Goal: Task Accomplishment & Management: Use online tool/utility

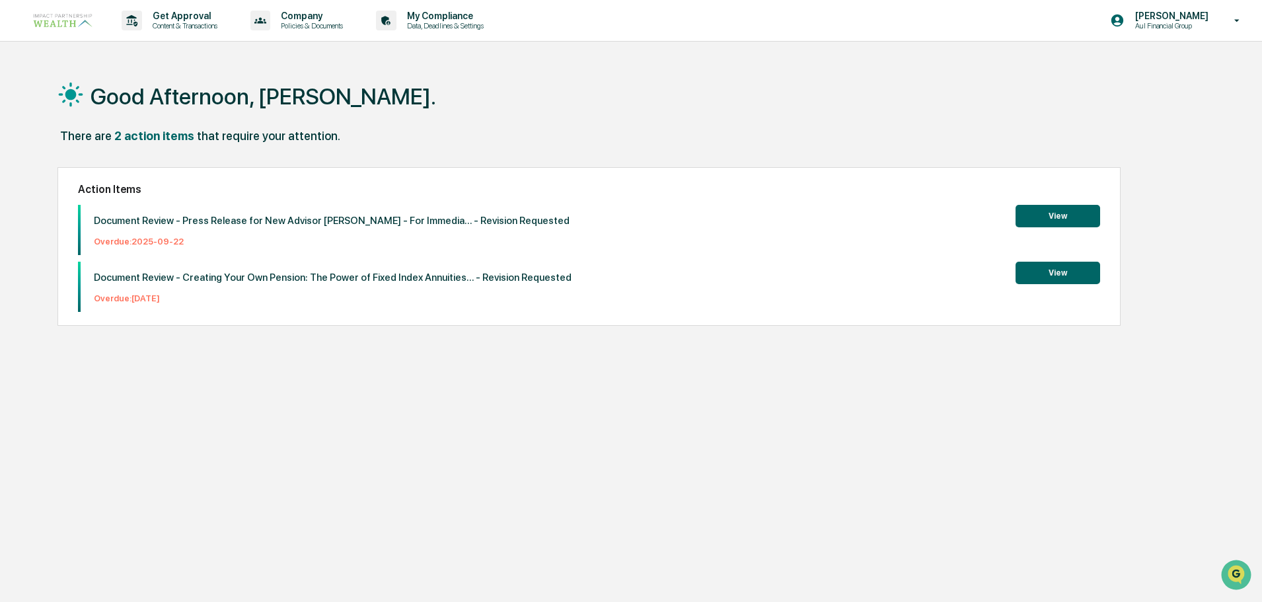
click at [1067, 212] on button "View" at bounding box center [1058, 216] width 85 height 22
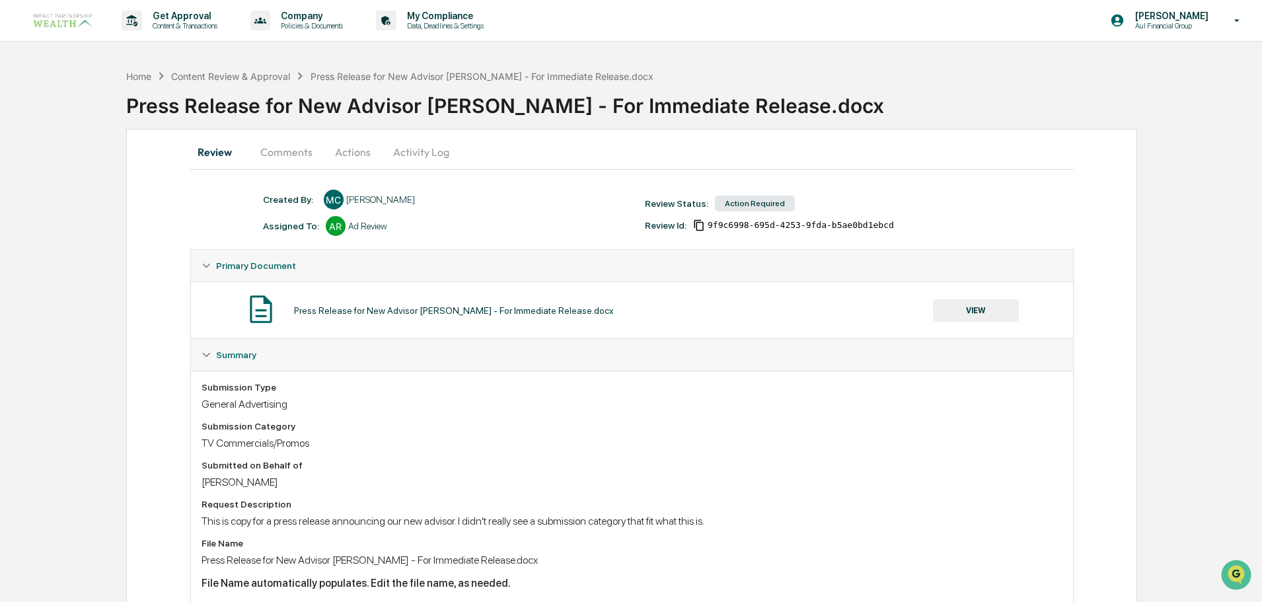
click at [299, 145] on button "Comments" at bounding box center [286, 152] width 73 height 32
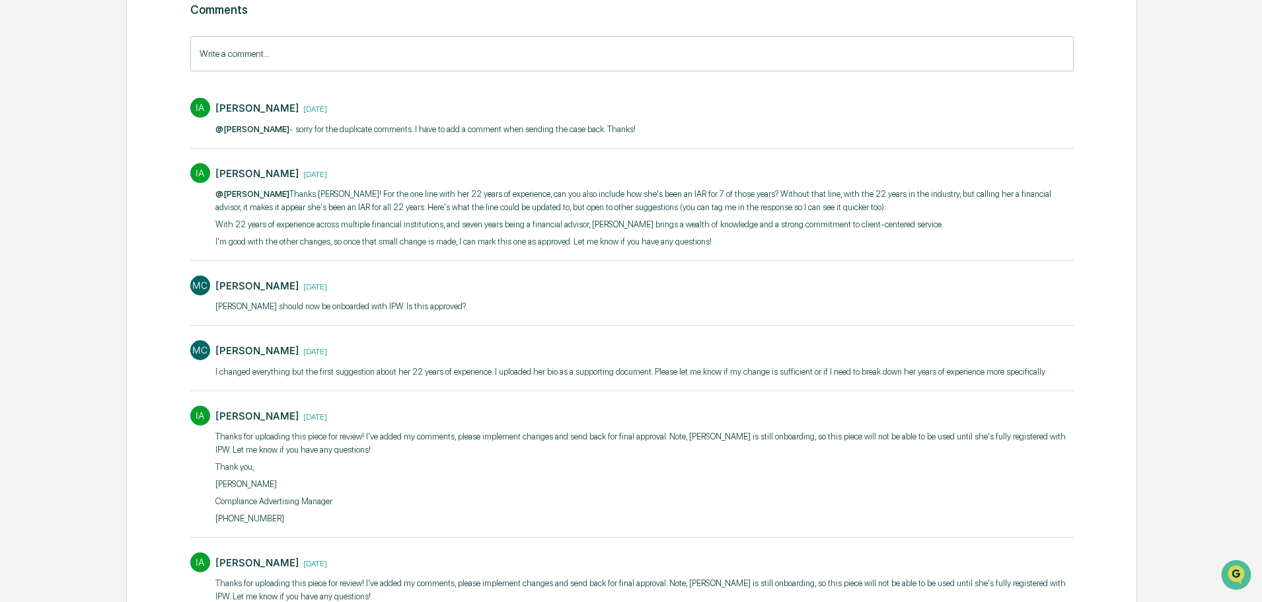
scroll to position [198, 0]
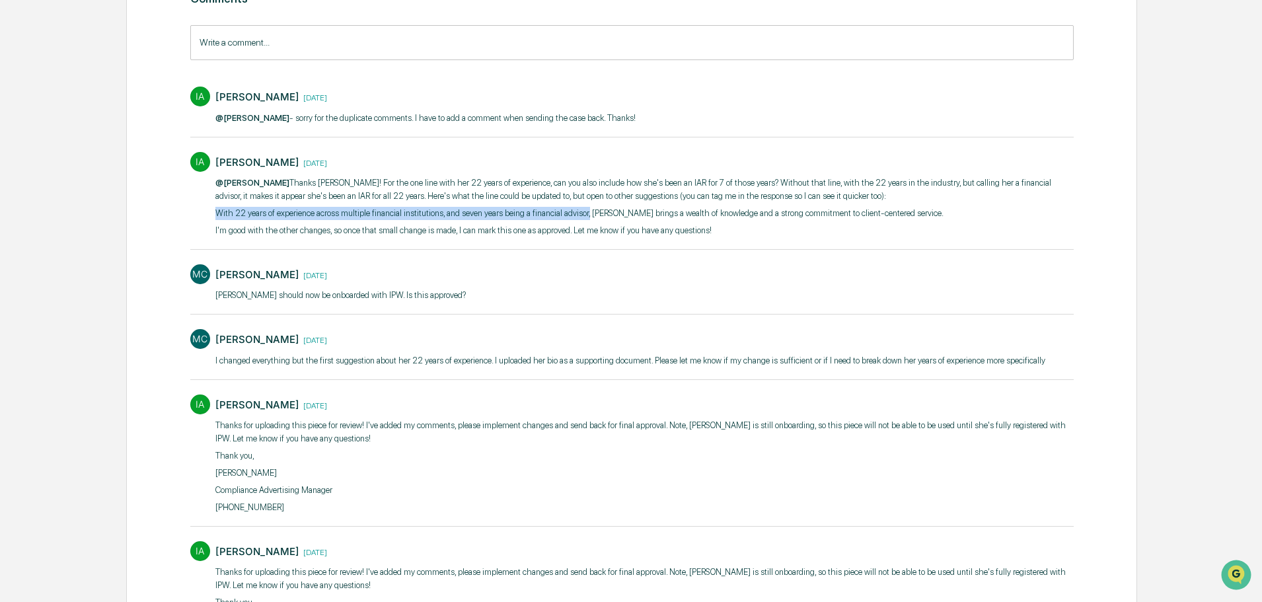
drag, startPoint x: 215, startPoint y: 215, endPoint x: 584, endPoint y: 213, distance: 368.8
click at [584, 213] on p "With 22 years of experience across multiple financial institutions, and seven y…" at bounding box center [644, 213] width 859 height 13
copy p "With 22 years of experience across multiple financial institutions, and seven y…"
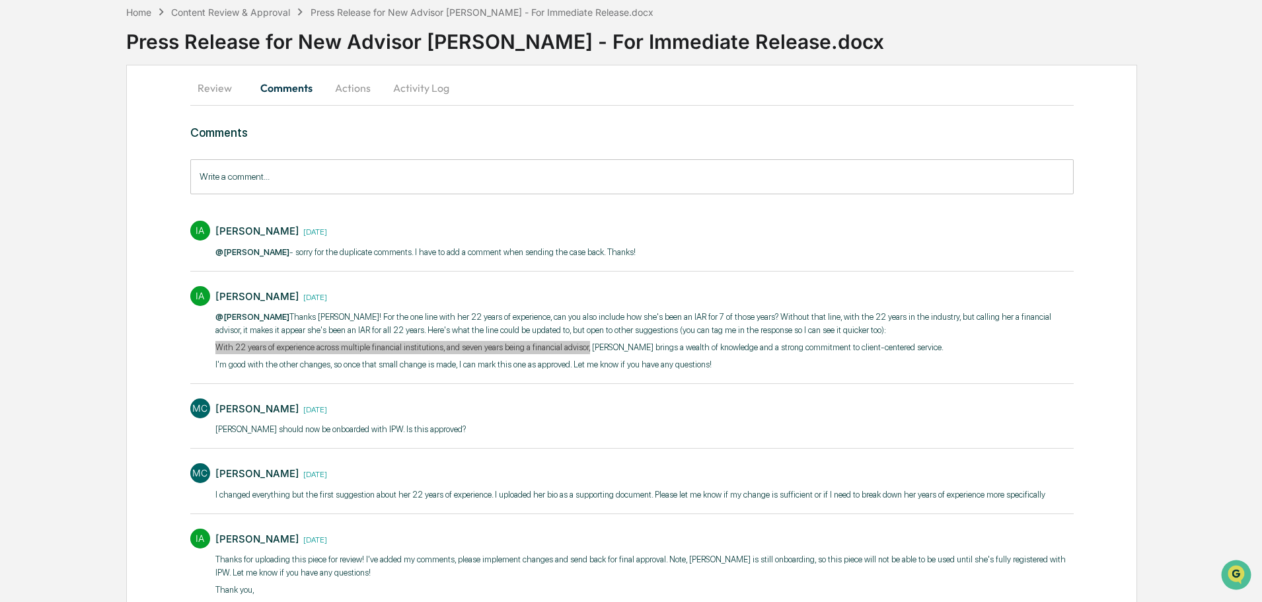
scroll to position [0, 0]
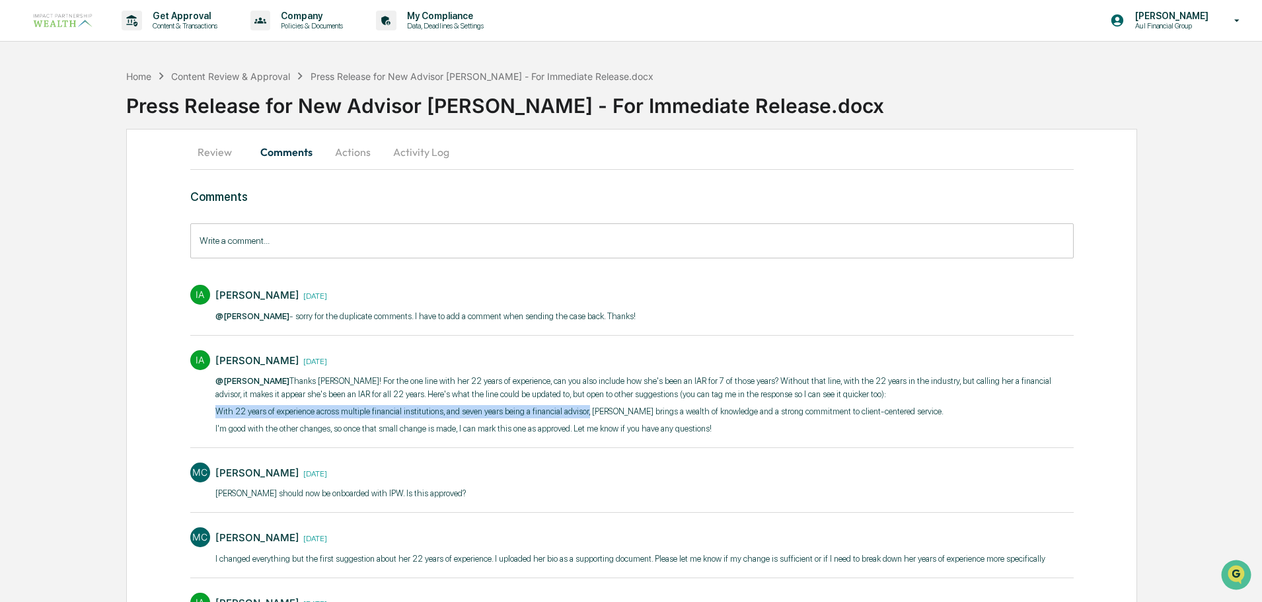
click at [369, 163] on button "Actions" at bounding box center [352, 152] width 59 height 32
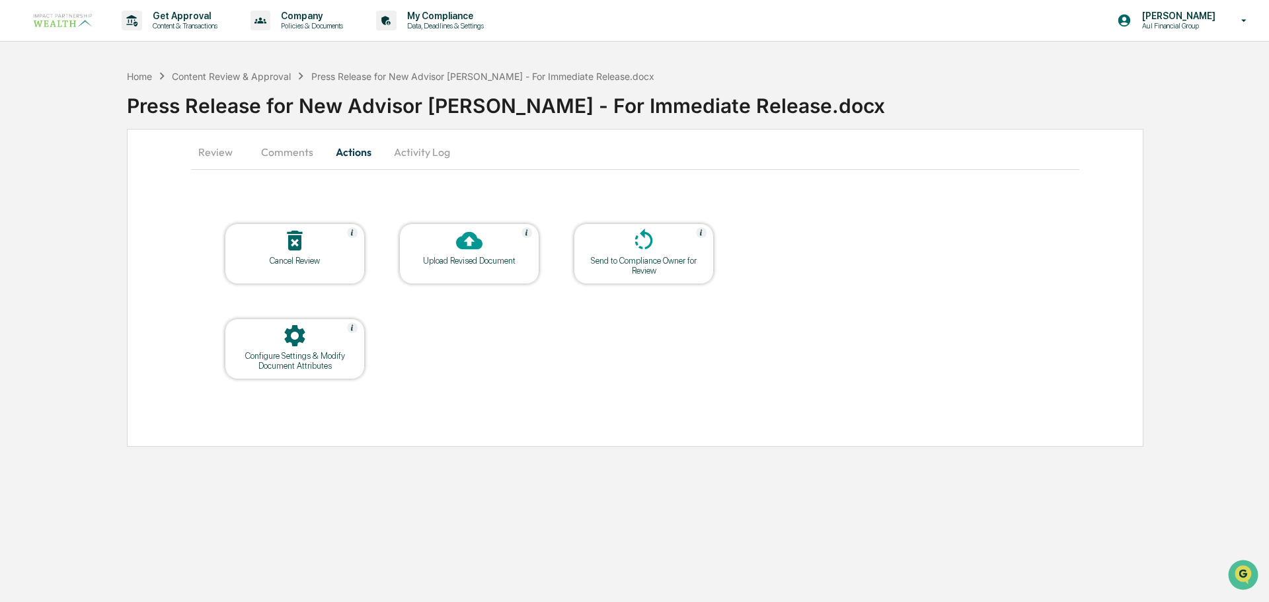
click at [475, 258] on div "Upload Revised Document" at bounding box center [469, 261] width 119 height 10
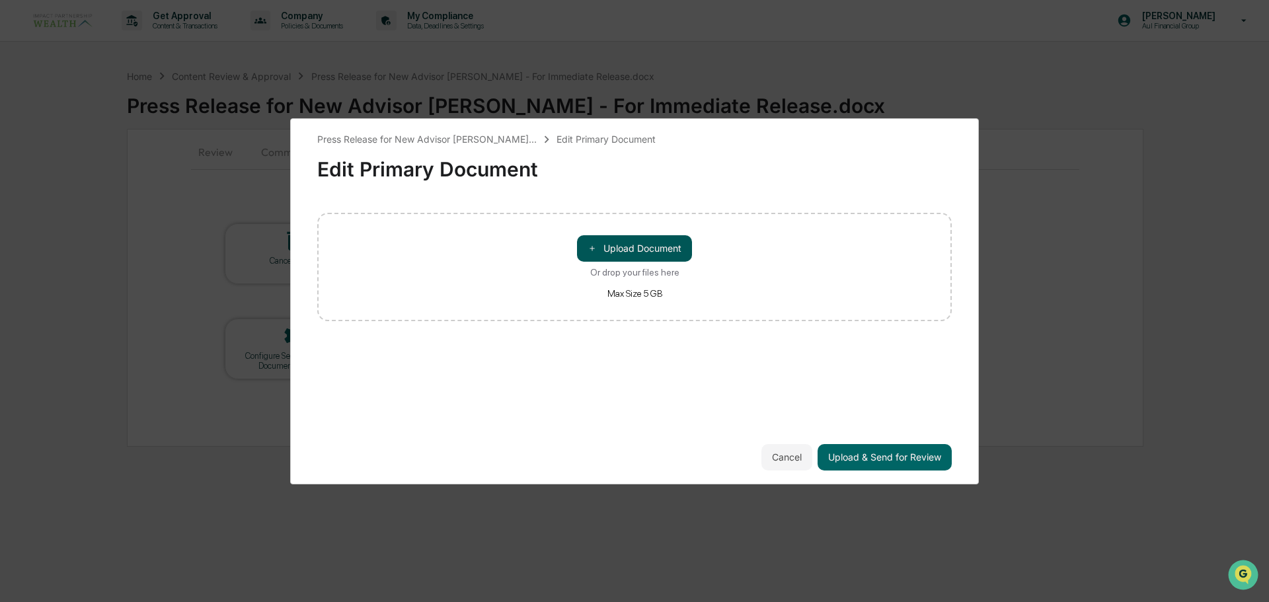
click at [644, 238] on button "＋ Upload Document" at bounding box center [634, 248] width 115 height 26
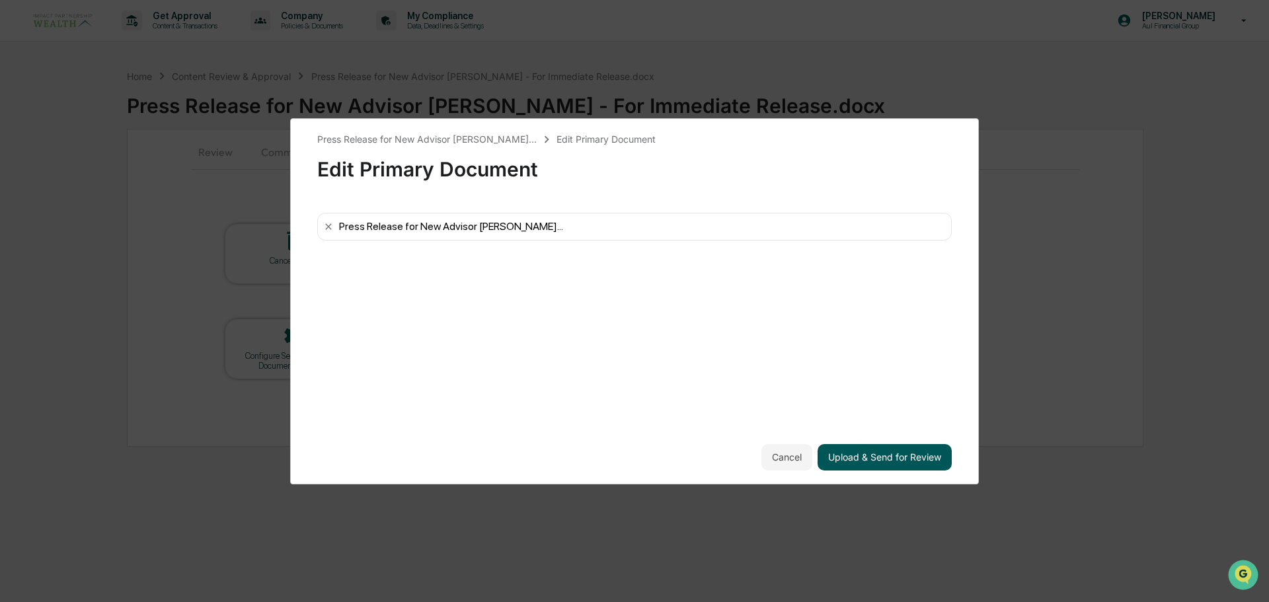
click at [881, 463] on button "Upload & Send for Review" at bounding box center [885, 457] width 134 height 26
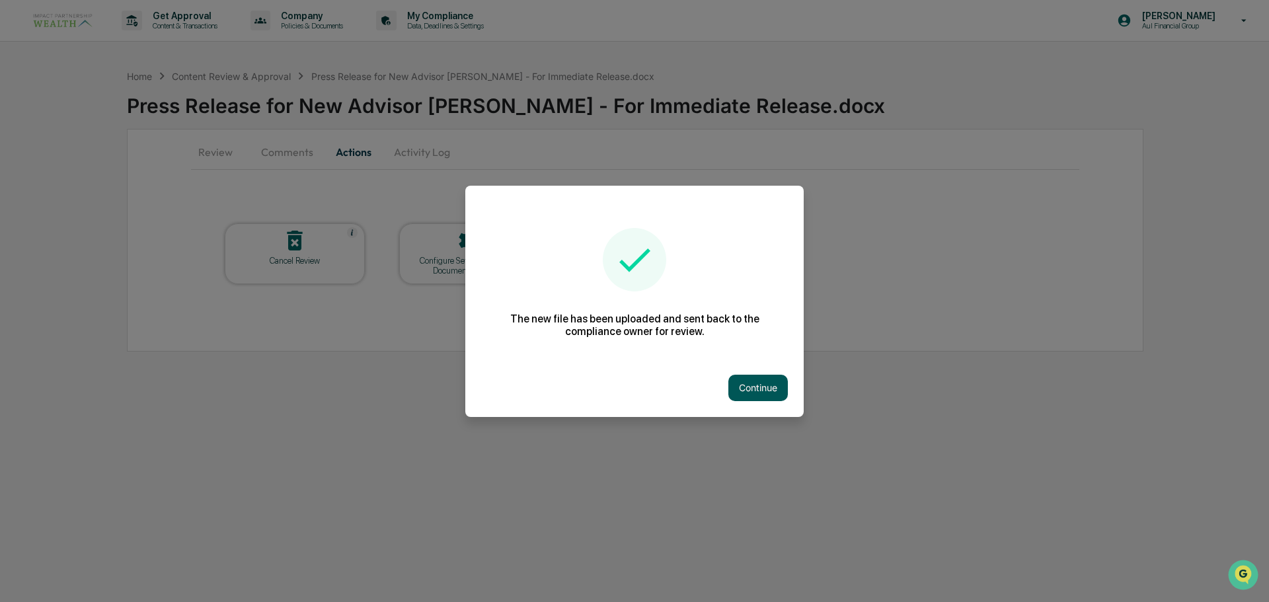
click at [762, 397] on button "Continue" at bounding box center [757, 388] width 59 height 26
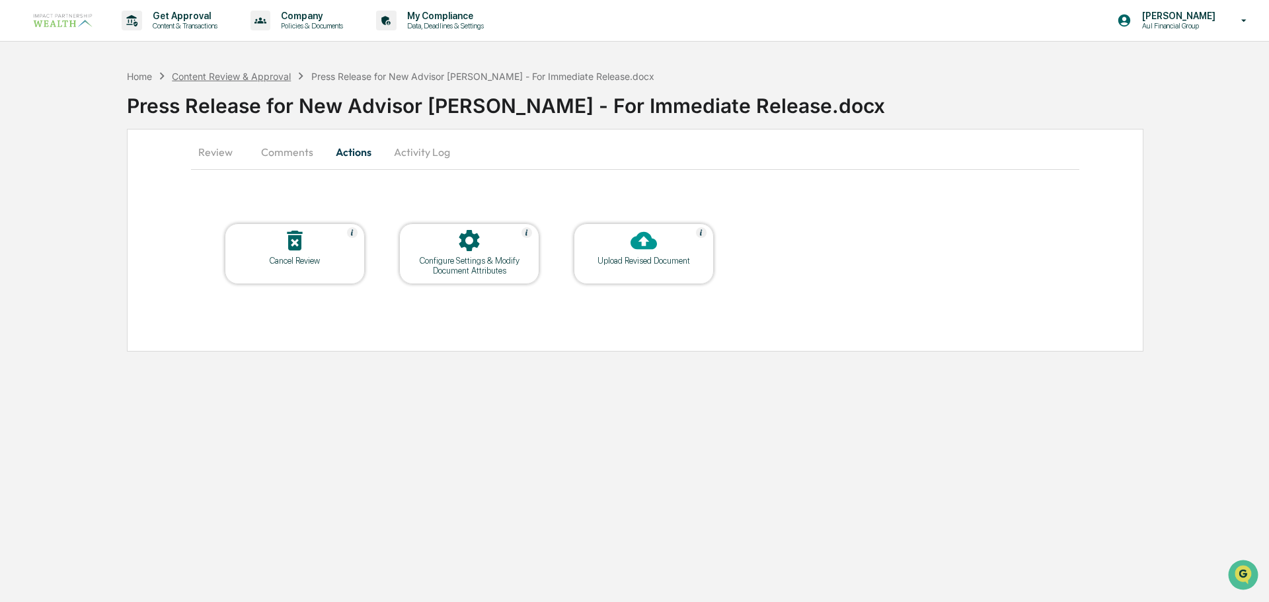
click at [225, 79] on div "Content Review & Approval" at bounding box center [231, 76] width 119 height 11
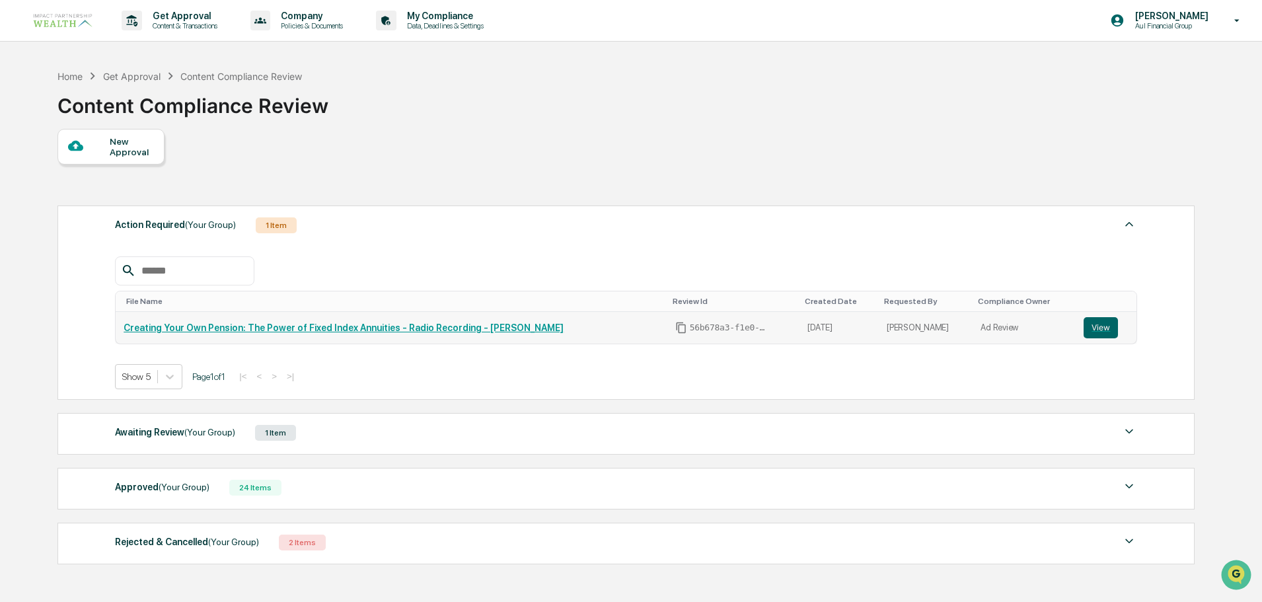
click at [307, 326] on link "Creating Your Own Pension: The Power of Fixed Index Annuities - Radio Recording…" at bounding box center [344, 328] width 440 height 11
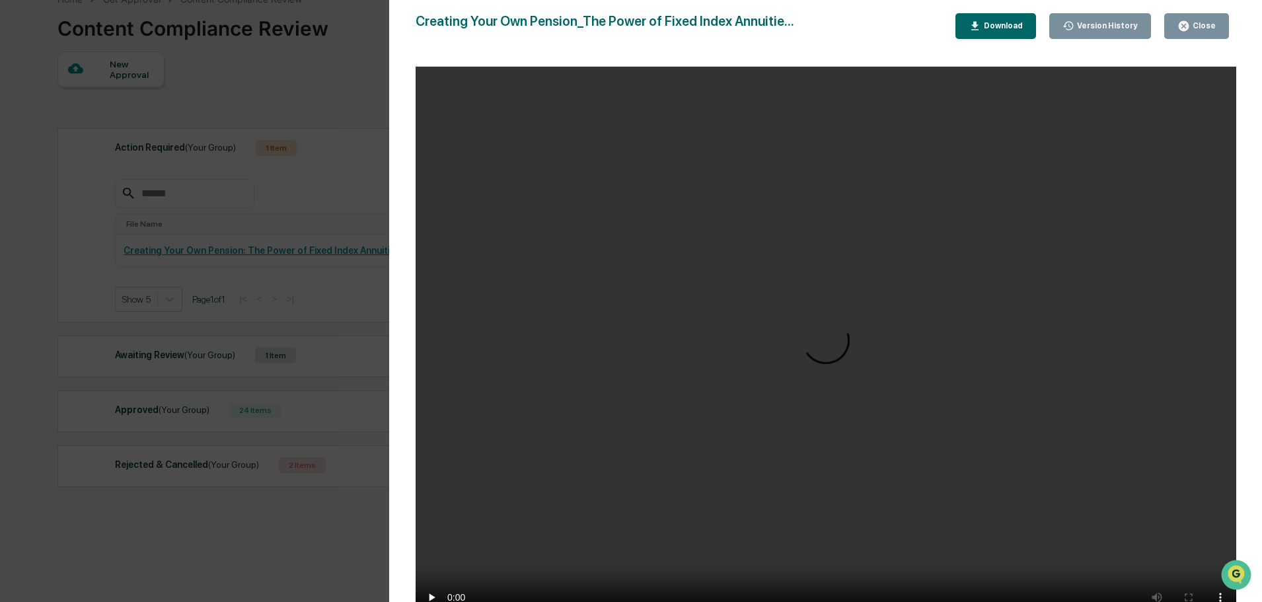
scroll to position [82, 0]
click at [779, 22] on div "Creating Your Own Pension_The Power of Fixed Index Annuitie..." at bounding box center [605, 26] width 379 height 26
click at [60, 187] on div "Version History [DATE] 09:35 PM [PERSON_NAME] [DATE] 09:30 PM [PERSON_NAME] Cre…" at bounding box center [631, 301] width 1262 height 602
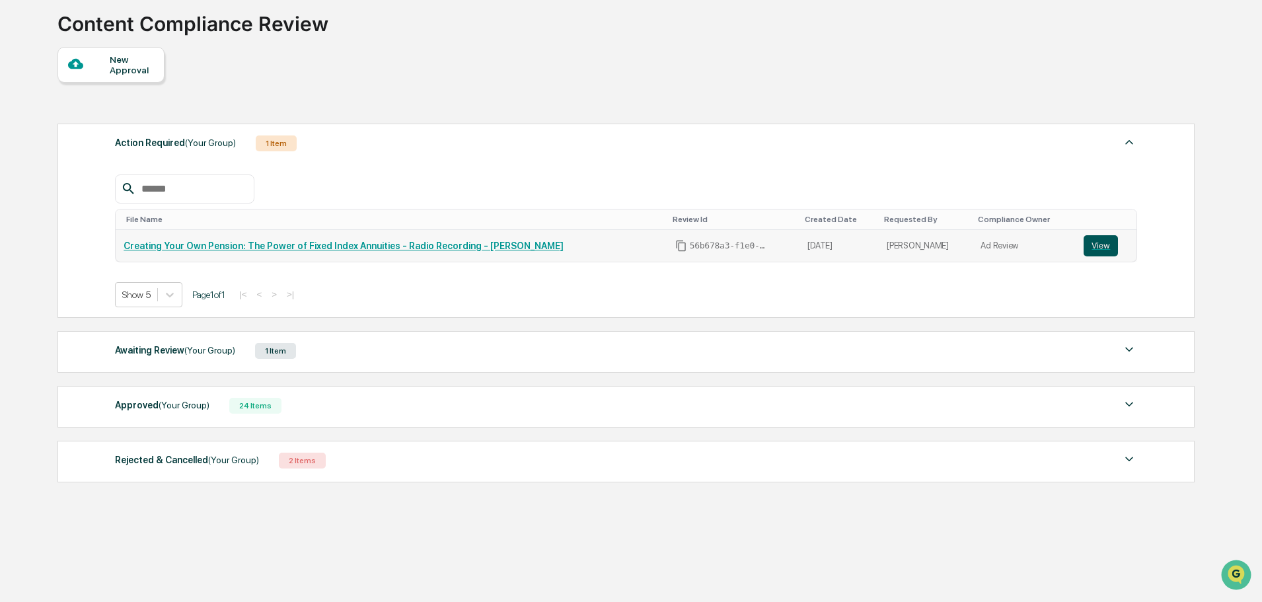
click at [1099, 246] on button "View" at bounding box center [1101, 245] width 34 height 21
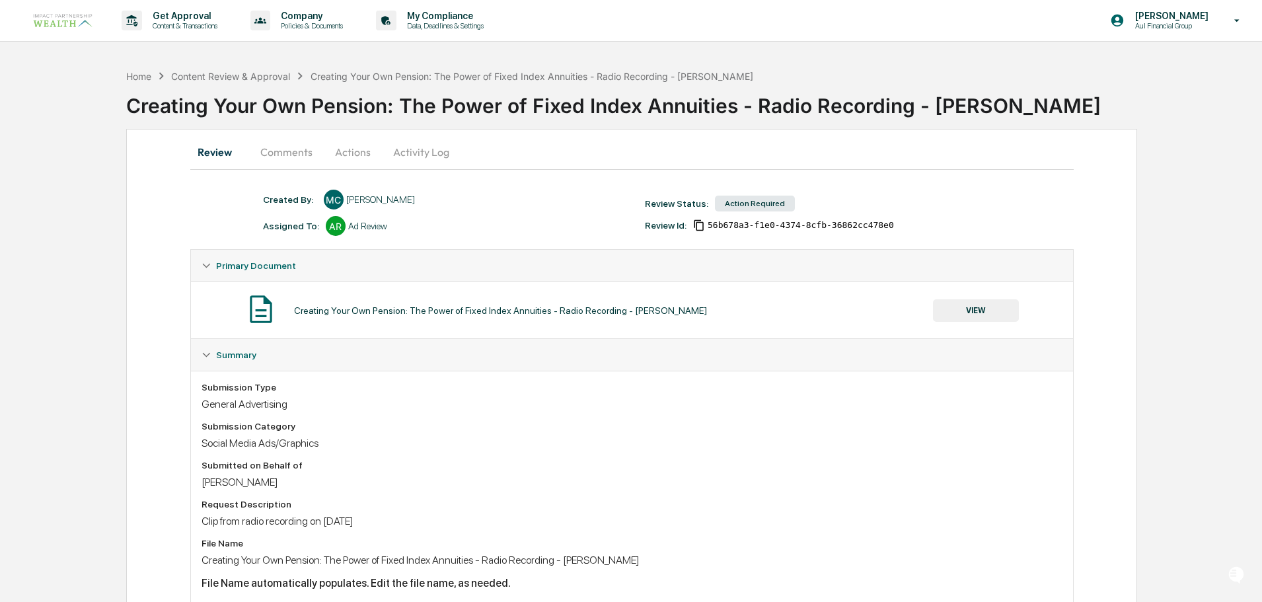
click at [278, 153] on button "Comments" at bounding box center [286, 152] width 73 height 32
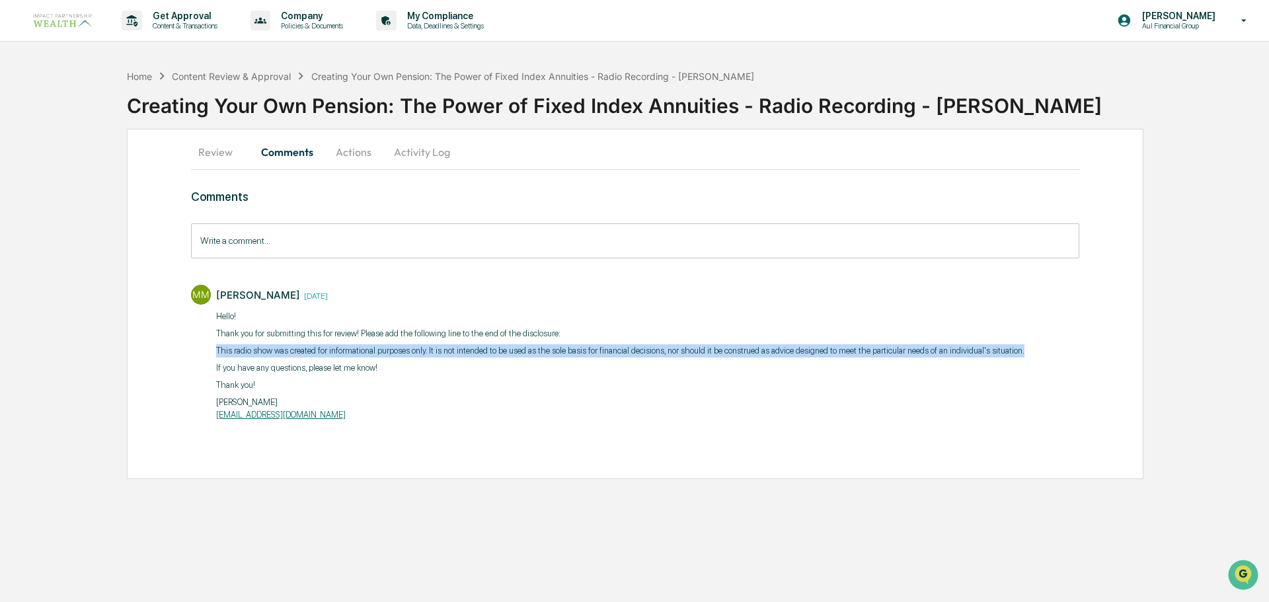
drag, startPoint x: 217, startPoint y: 350, endPoint x: 1015, endPoint y: 350, distance: 798.5
click at [1015, 350] on div "MM Morgan Mears 1 week ago Hello! Thank you for submitting this for review! Ple…" at bounding box center [635, 351] width 888 height 147
copy p "This radio show was created for informational purposes only. It is not intended…"
click at [231, 151] on button "Review" at bounding box center [220, 152] width 59 height 32
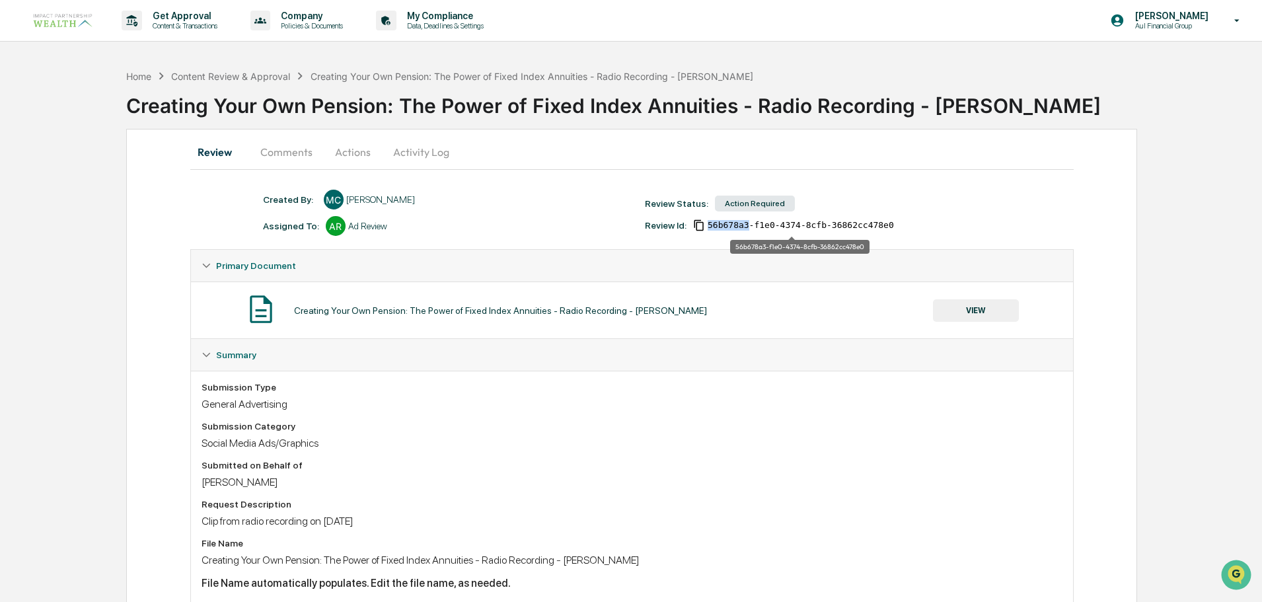
drag, startPoint x: 745, startPoint y: 227, endPoint x: 709, endPoint y: 229, distance: 36.4
click at [709, 229] on span "56b678a3-f1e0-4374-8cfb-36862cc478e0" at bounding box center [801, 225] width 186 height 11
copy span "56b678a3"
click at [342, 147] on button "Actions" at bounding box center [352, 152] width 59 height 32
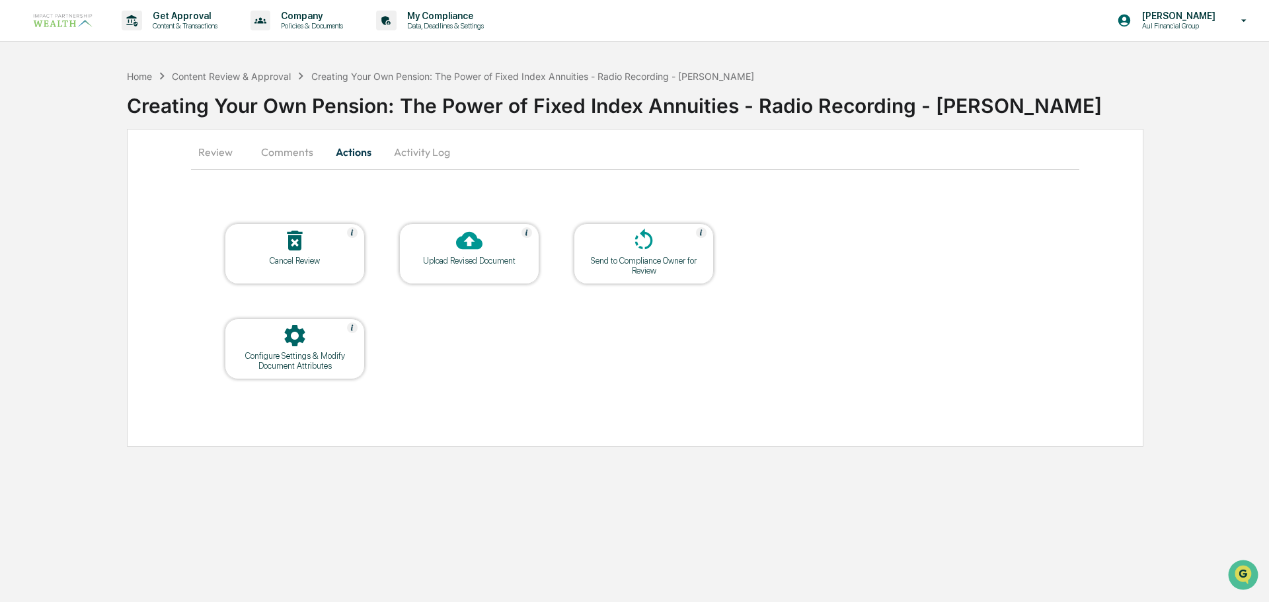
click at [465, 256] on div "Upload Revised Document" at bounding box center [469, 261] width 119 height 10
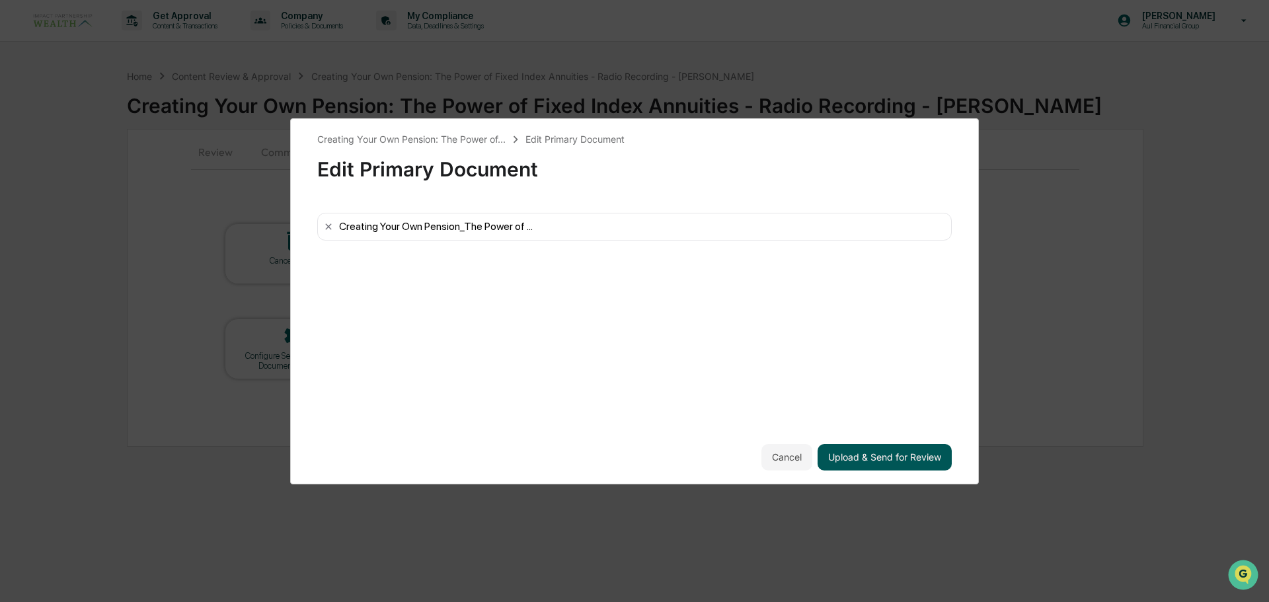
click at [882, 467] on button "Upload & Send for Review" at bounding box center [885, 457] width 134 height 26
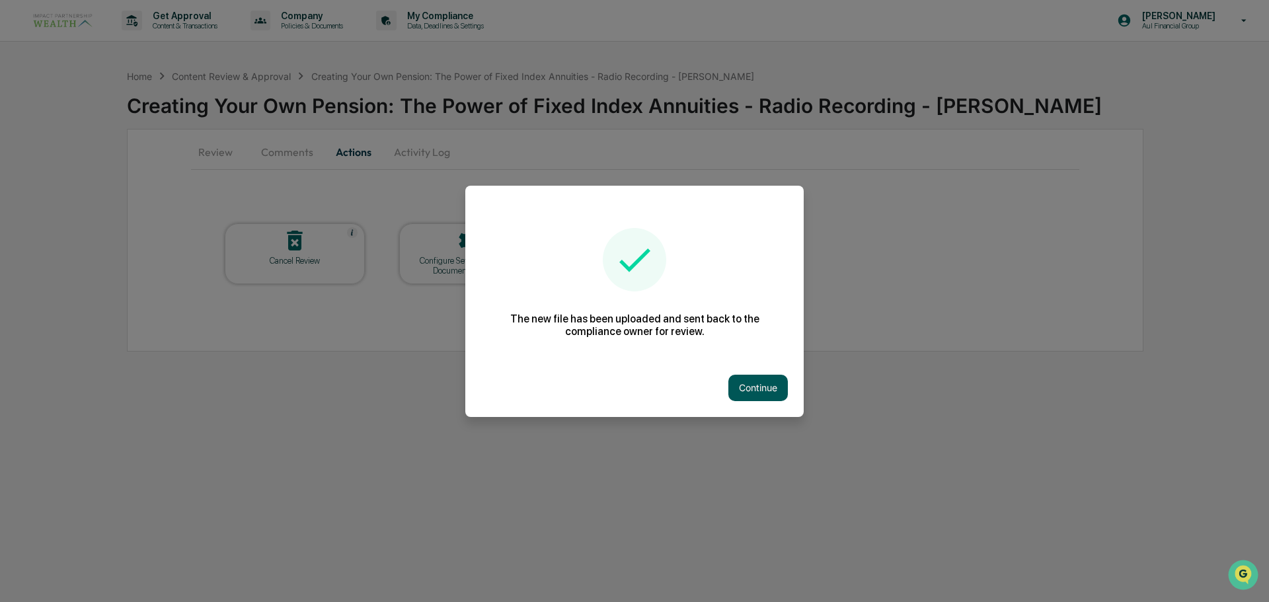
click at [775, 391] on button "Continue" at bounding box center [757, 388] width 59 height 26
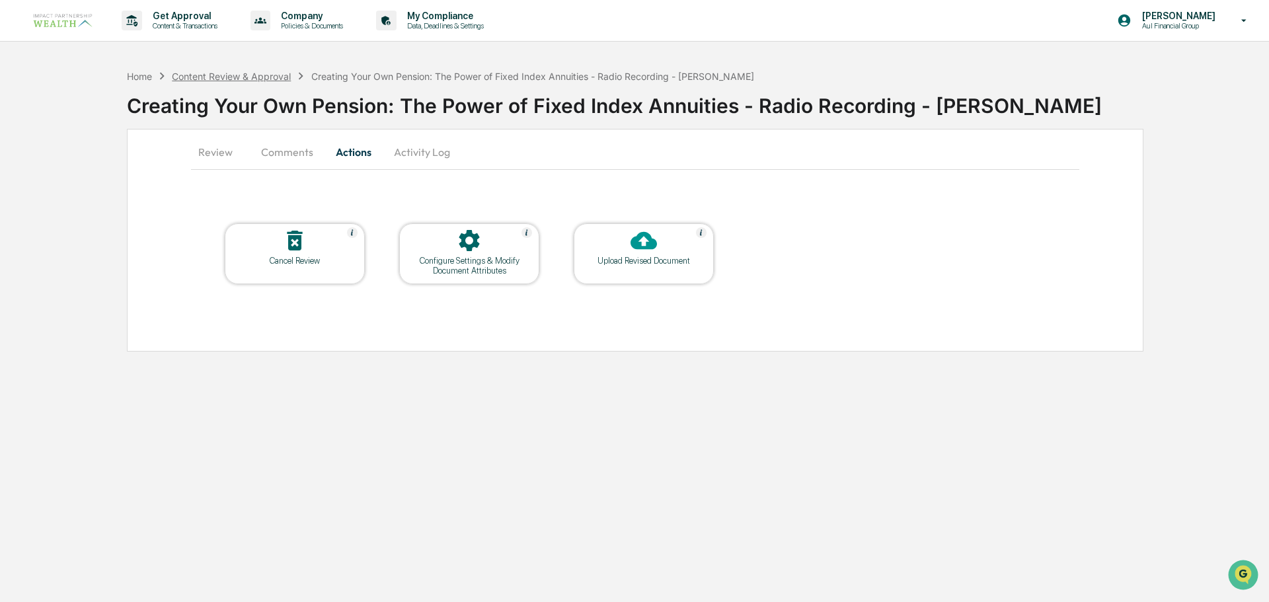
click at [250, 81] on div "Content Review & Approval" at bounding box center [231, 76] width 119 height 11
